Goal: Find specific page/section

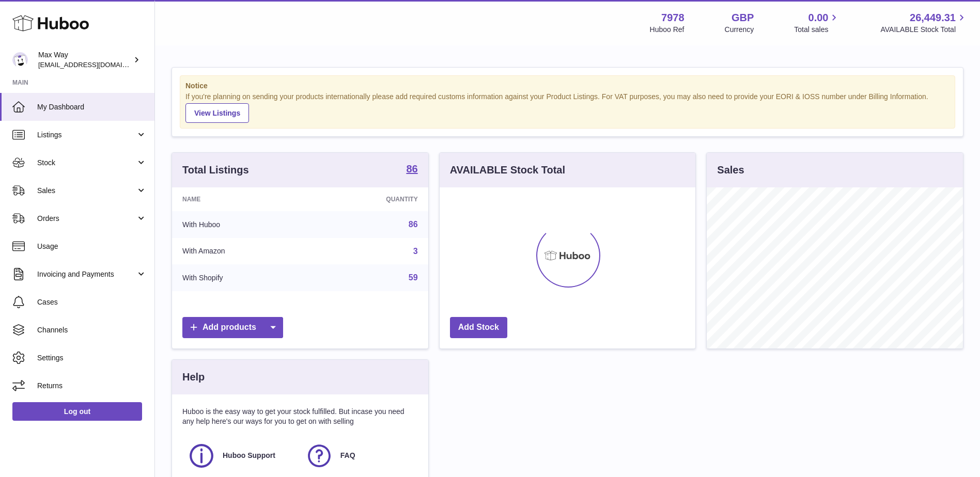
scroll to position [161, 256]
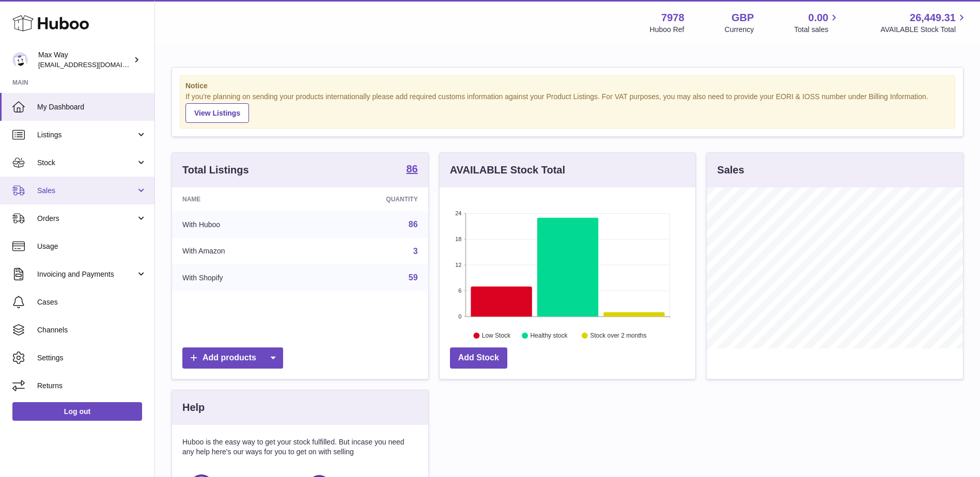
click at [64, 187] on span "Sales" at bounding box center [86, 191] width 99 height 10
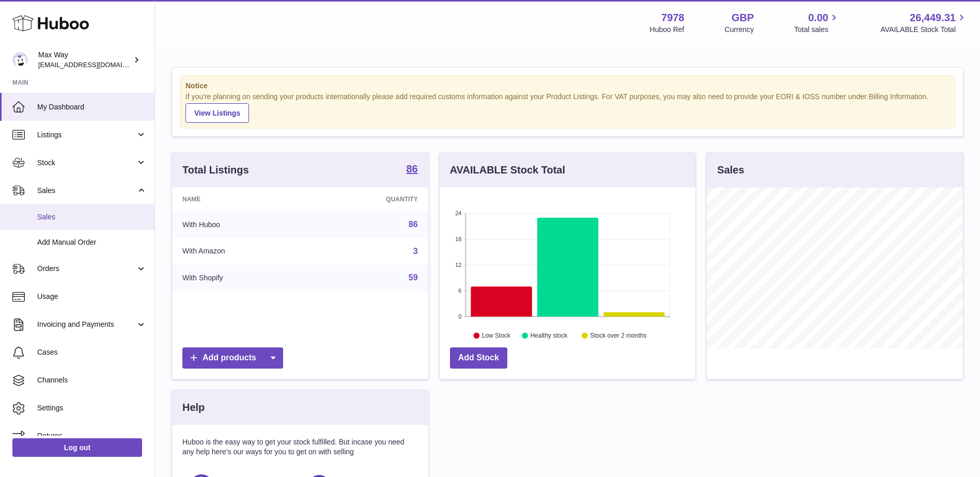
click at [67, 217] on span "Sales" at bounding box center [91, 217] width 109 height 10
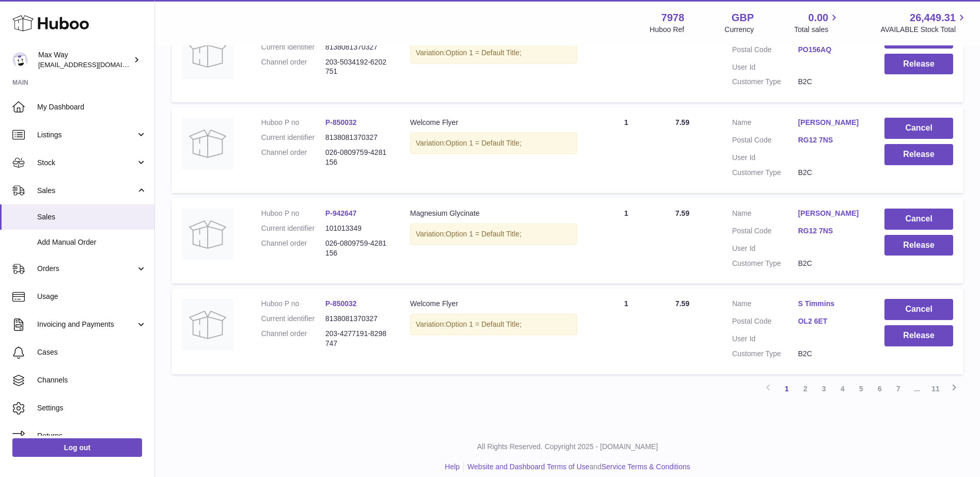
scroll to position [797, 0]
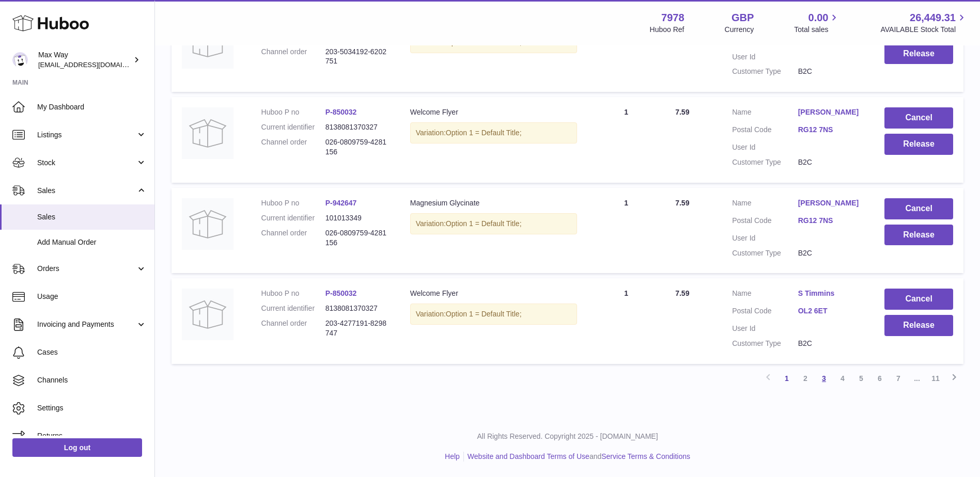
click at [823, 374] on link "3" at bounding box center [823, 378] width 19 height 19
click at [899, 372] on link "7" at bounding box center [898, 378] width 19 height 19
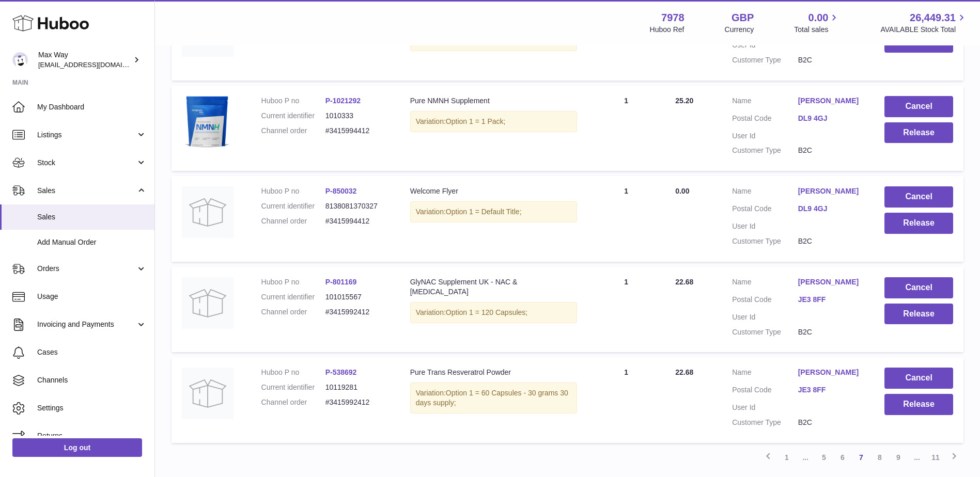
scroll to position [797, 0]
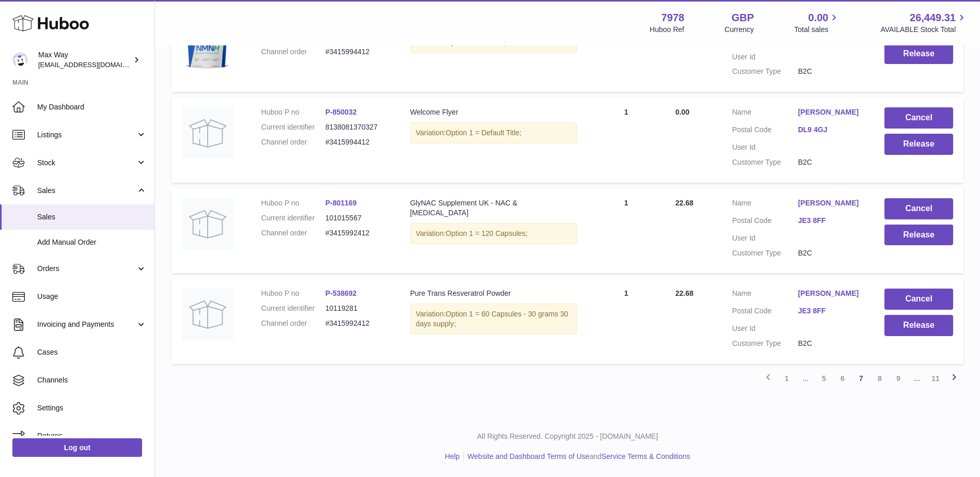
click at [956, 378] on icon at bounding box center [954, 377] width 12 height 13
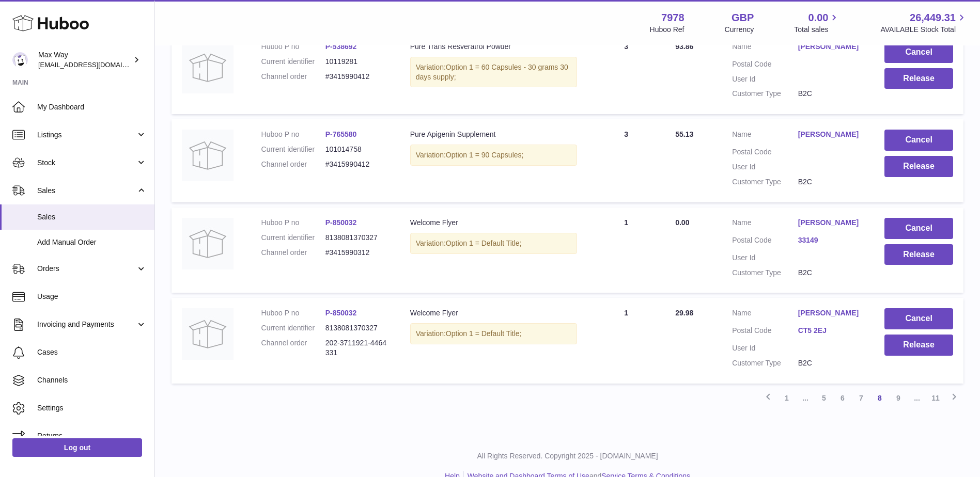
scroll to position [789, 0]
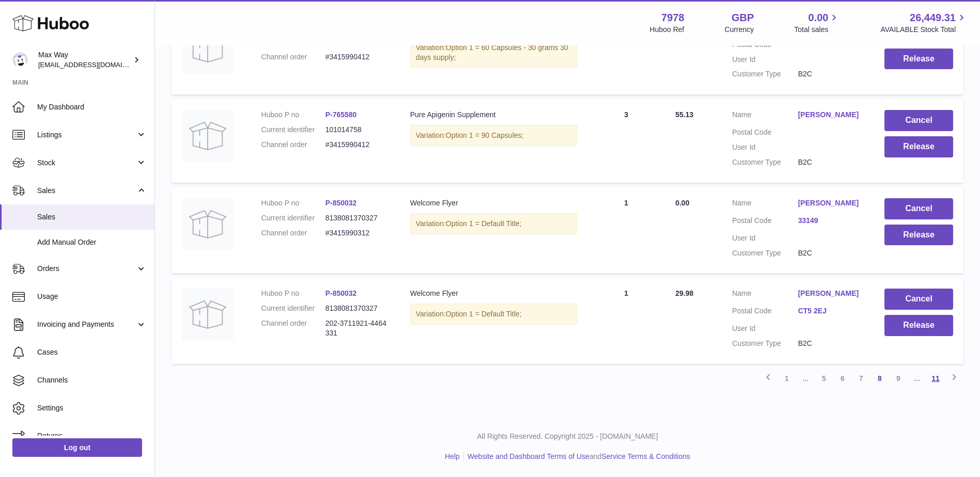
click at [939, 376] on link "11" at bounding box center [935, 378] width 19 height 19
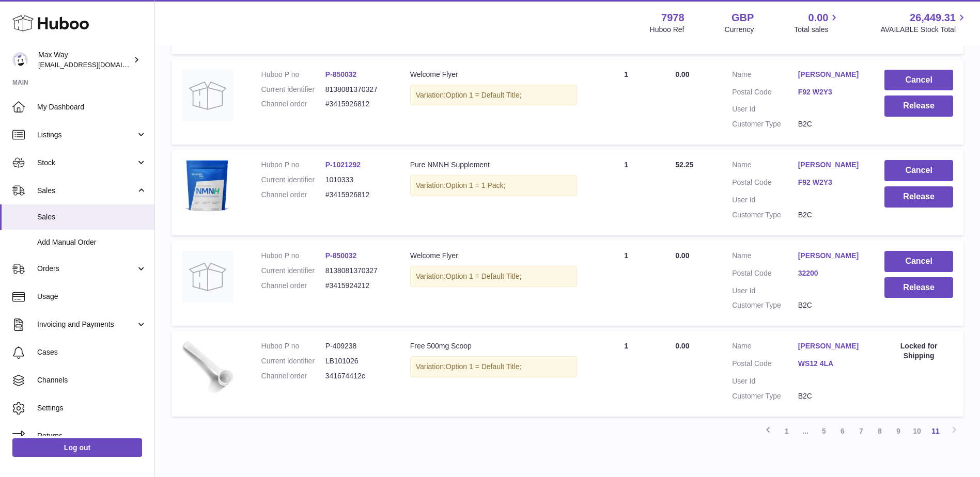
scroll to position [625, 0]
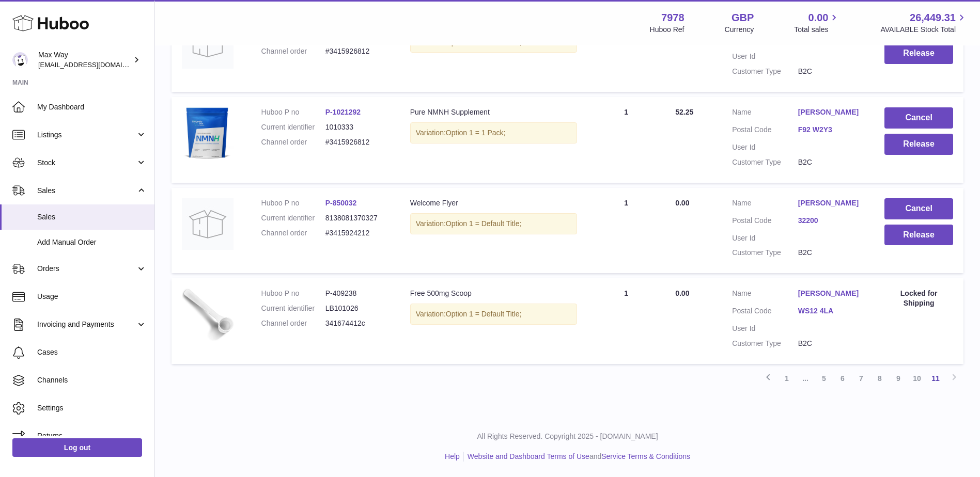
click at [954, 379] on div "Previous 1 ... 5 6 7 8 9 10 11 Next" at bounding box center [567, 378] width 792 height 19
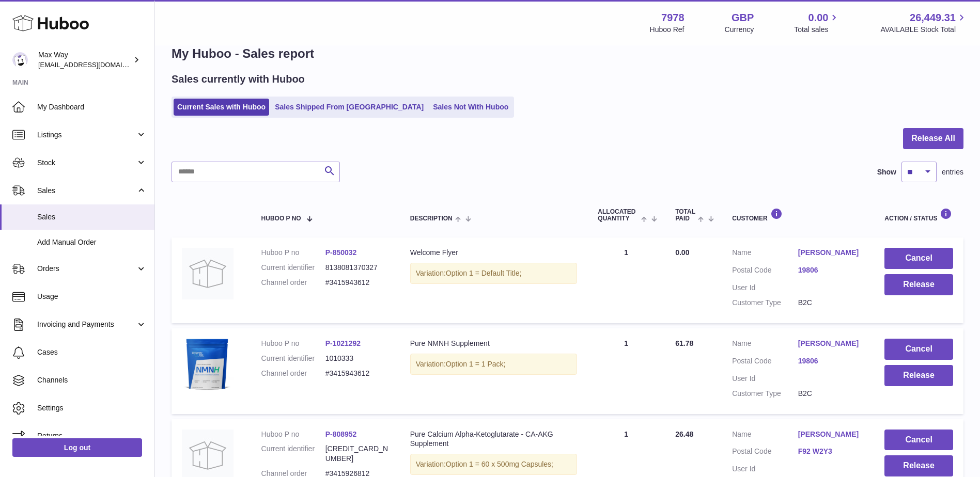
scroll to position [6, 0]
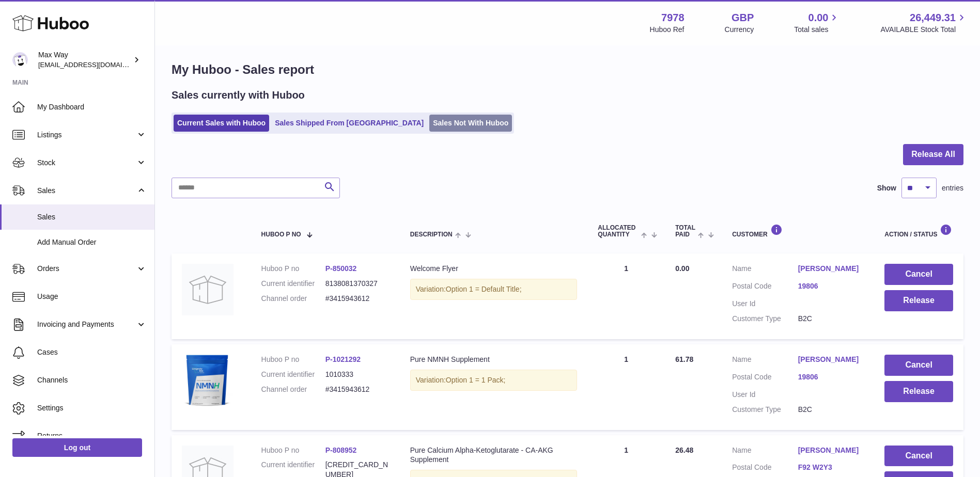
click at [429, 123] on link "Sales Not With Huboo" at bounding box center [470, 123] width 83 height 17
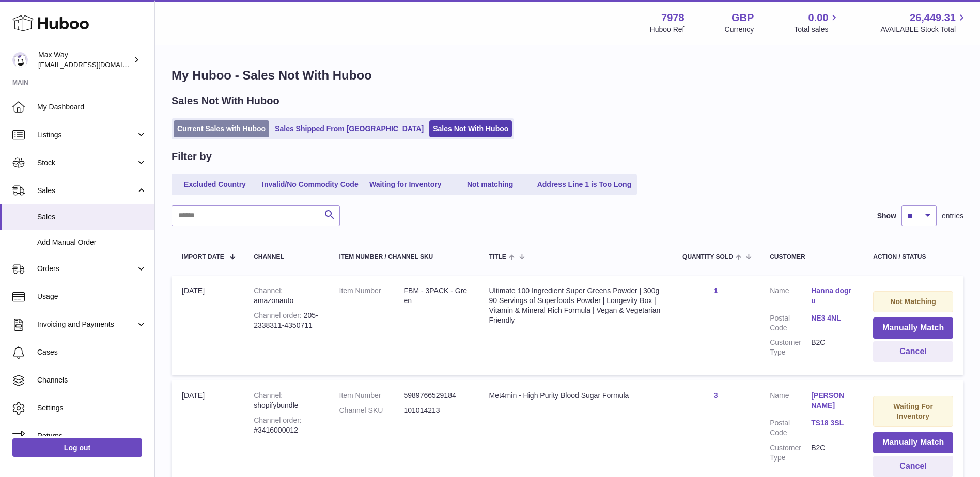
click at [231, 131] on link "Current Sales with Huboo" at bounding box center [222, 128] width 96 height 17
